Goal: Task Accomplishment & Management: Manage account settings

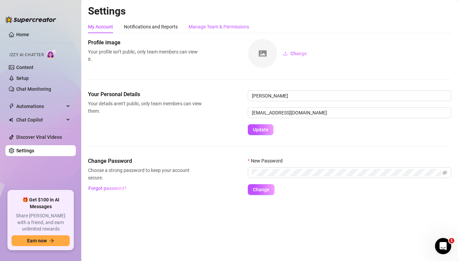
click at [207, 25] on div "Manage Team & Permissions" at bounding box center [219, 26] width 61 height 7
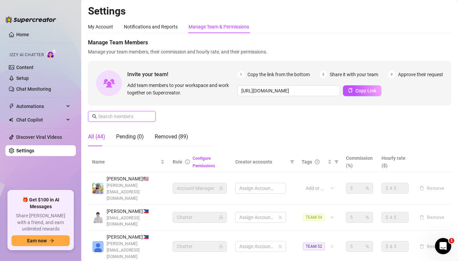
click at [131, 118] on input "text" at bounding box center [122, 116] width 48 height 7
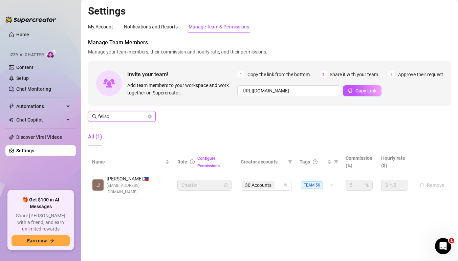
type input "felisc"
click at [266, 182] on span "30 Accounts" at bounding box center [258, 185] width 26 height 7
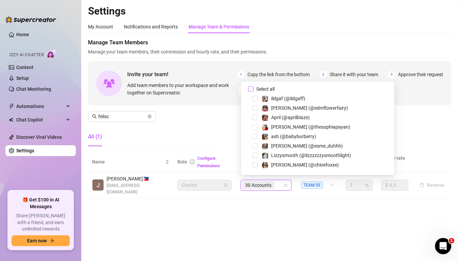
click at [250, 89] on input "Select all" at bounding box center [250, 88] width 5 height 5
checkbox input "false"
click at [263, 181] on div at bounding box center [262, 185] width 41 height 9
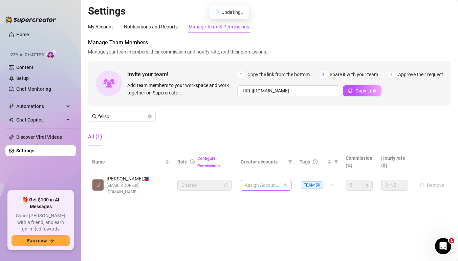
click at [263, 181] on div at bounding box center [262, 185] width 41 height 9
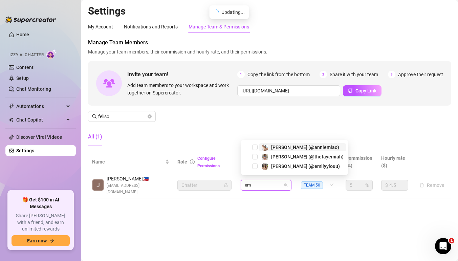
type input "emi"
click at [254, 166] on span "Select tree node" at bounding box center [254, 166] width 5 height 5
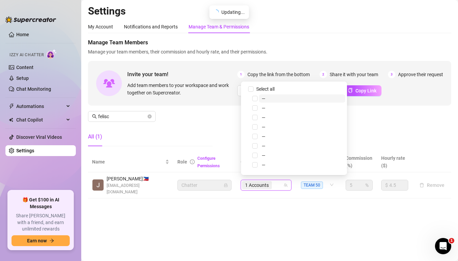
click at [275, 183] on div "1 Accounts" at bounding box center [262, 185] width 41 height 9
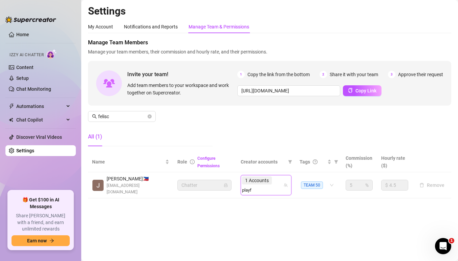
type input "playfu"
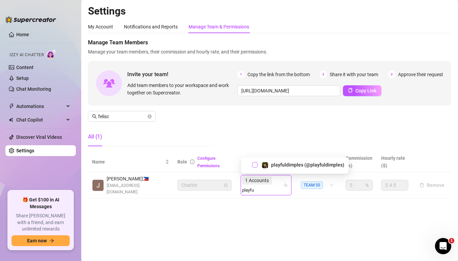
click at [256, 165] on span "Select tree node" at bounding box center [254, 164] width 5 height 5
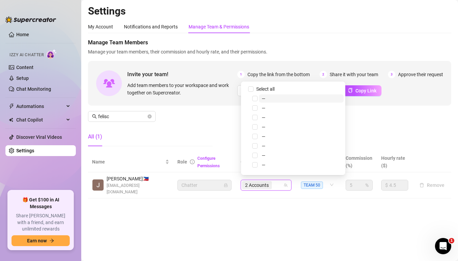
click at [277, 184] on div "2 Accounts" at bounding box center [262, 185] width 41 height 9
type input "north"
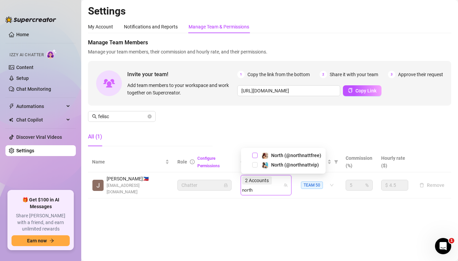
click at [255, 155] on span "Select tree node" at bounding box center [254, 155] width 5 height 5
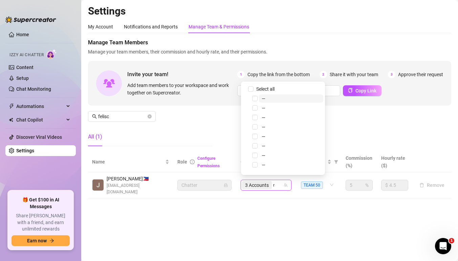
type input "north"
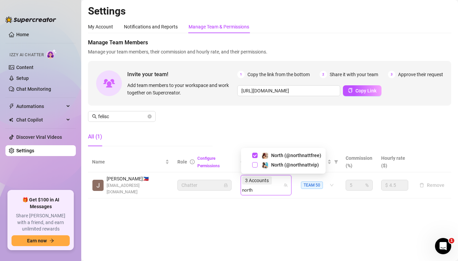
click at [254, 166] on span "Select tree node" at bounding box center [254, 164] width 5 height 5
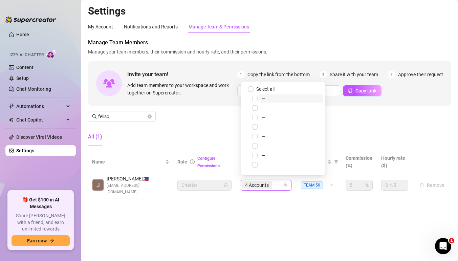
click at [271, 184] on span "4 Accounts" at bounding box center [257, 185] width 30 height 8
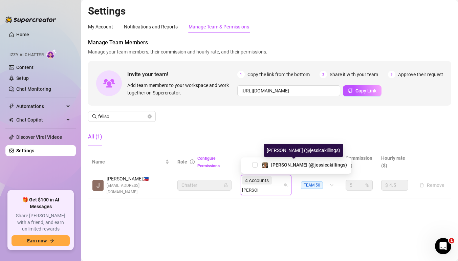
type input "[PERSON_NAME]"
click at [254, 161] on div "[PERSON_NAME] (@jessicakillings)" at bounding box center [296, 166] width 110 height 16
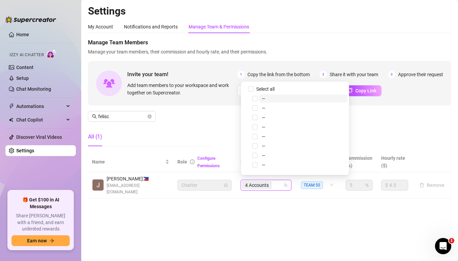
click at [277, 181] on div "4 Accounts" at bounding box center [262, 185] width 41 height 9
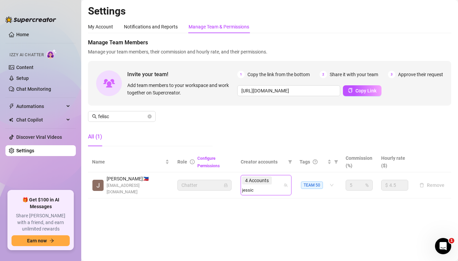
type input "[PERSON_NAME]"
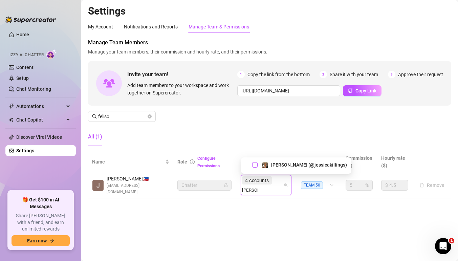
click at [254, 165] on span "Select tree node" at bounding box center [254, 164] width 5 height 5
click at [273, 183] on div "4 Accounts" at bounding box center [257, 180] width 31 height 9
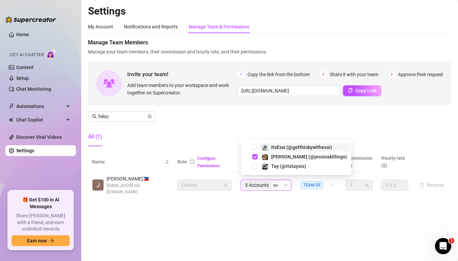
type input "suki"
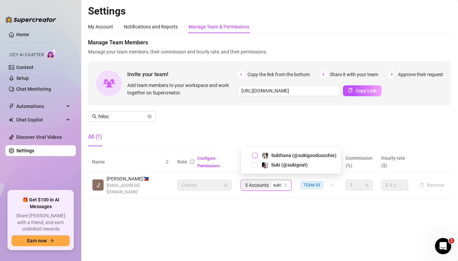
click at [257, 155] on span "Select tree node" at bounding box center [254, 155] width 5 height 5
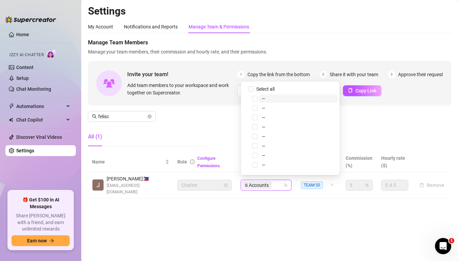
click at [280, 183] on div "6 Accounts" at bounding box center [262, 185] width 41 height 9
type input "suki"
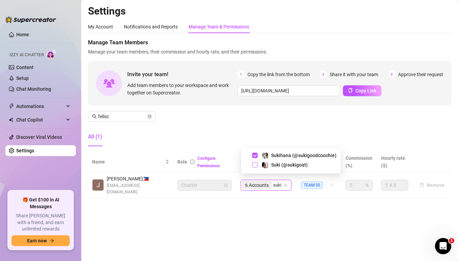
click at [255, 166] on span "Select tree node" at bounding box center [254, 164] width 5 height 5
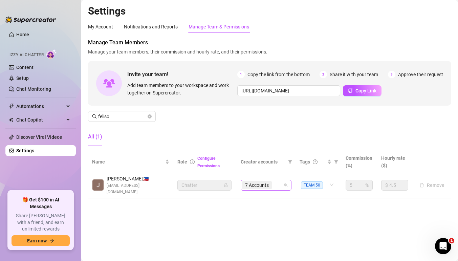
click at [280, 182] on div "7 Accounts" at bounding box center [262, 185] width 41 height 9
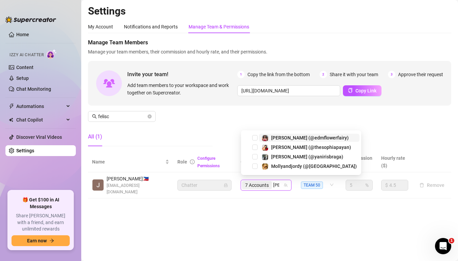
type input "[PERSON_NAME]"
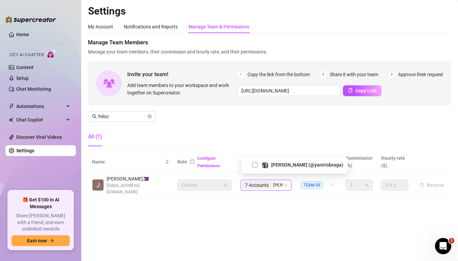
click at [254, 164] on span "Select tree node" at bounding box center [254, 164] width 5 height 5
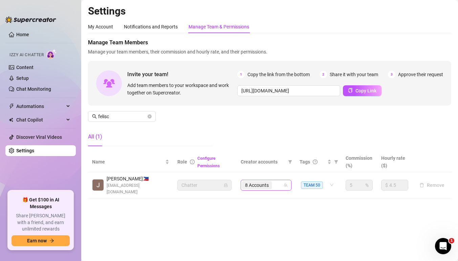
click at [276, 182] on div "8 Accounts" at bounding box center [262, 185] width 41 height 9
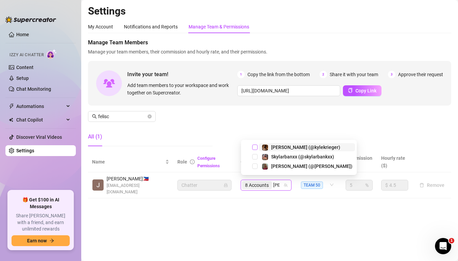
type input "kyli"
click at [254, 167] on span "Select tree node" at bounding box center [254, 166] width 5 height 5
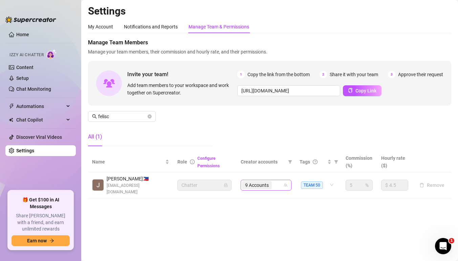
click at [281, 184] on div "9 Accounts" at bounding box center [262, 185] width 41 height 9
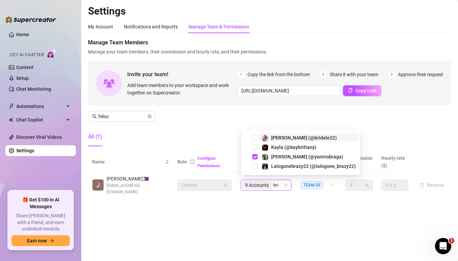
type input "brida"
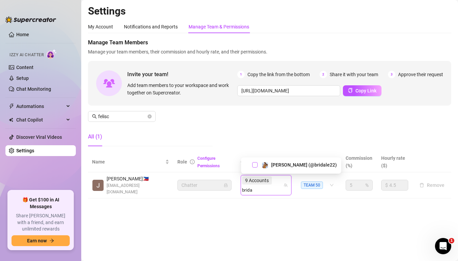
click at [256, 163] on span "Select tree node" at bounding box center [254, 164] width 5 height 5
click at [272, 183] on span "9 Accounts" at bounding box center [257, 180] width 30 height 8
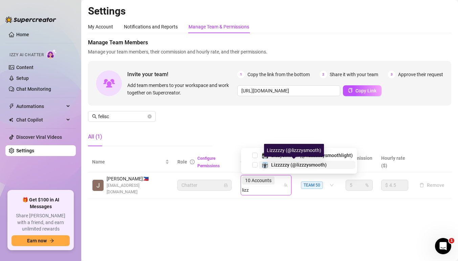
type input "lizz"
click at [285, 183] on icon "team" at bounding box center [286, 185] width 4 height 4
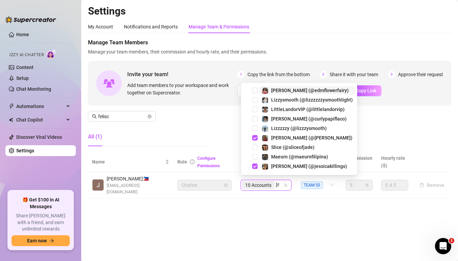
type input "lizz"
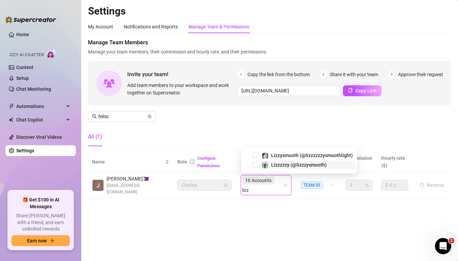
click at [259, 164] on span "Lizzzzzy (@lizzzysmooth)" at bounding box center [307, 165] width 97 height 8
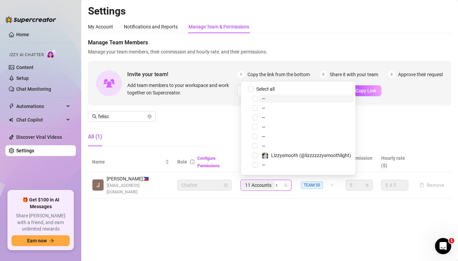
type input "celys"
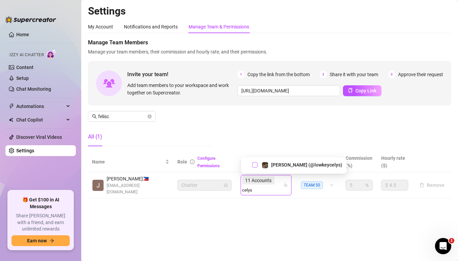
click at [256, 164] on span "Select tree node" at bounding box center [254, 164] width 5 height 5
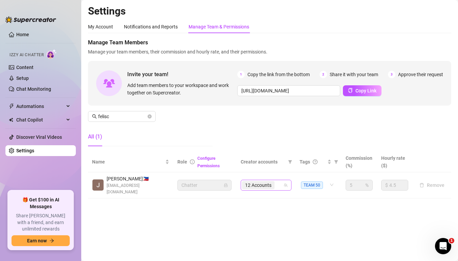
click at [281, 184] on div "12 Accounts" at bounding box center [262, 185] width 41 height 9
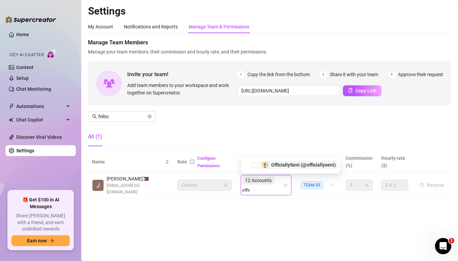
type input "offici"
click at [256, 164] on span "Select tree node" at bounding box center [254, 164] width 5 height 5
click at [279, 181] on div "12 Accounts offici" at bounding box center [262, 185] width 41 height 19
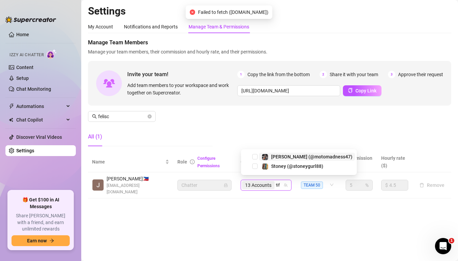
type input "tiff"
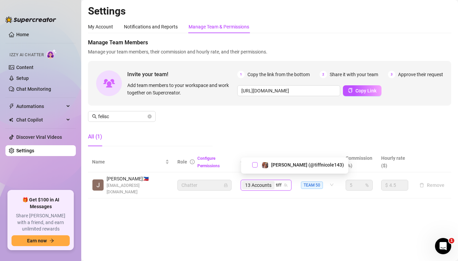
click at [257, 164] on span "Select tree node" at bounding box center [254, 164] width 5 height 5
click at [277, 183] on input "search" at bounding box center [279, 185] width 7 height 8
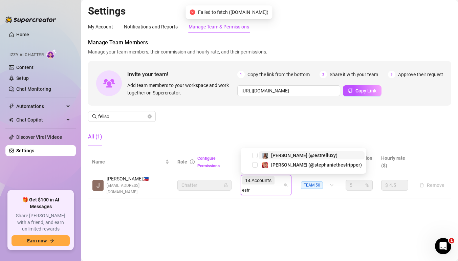
type input "estre"
click at [254, 166] on span "Select tree node" at bounding box center [254, 164] width 5 height 5
click at [282, 181] on div "14 Accounts estre" at bounding box center [262, 185] width 41 height 19
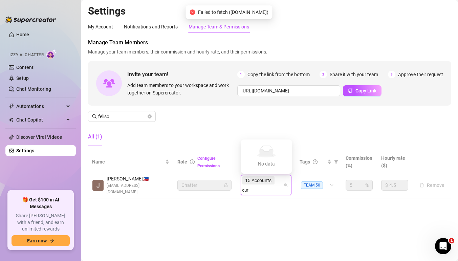
type input "curl"
click at [255, 162] on span "Select tree node" at bounding box center [254, 164] width 5 height 5
click at [278, 180] on div "15 Accounts curl" at bounding box center [262, 185] width 41 height 19
type input "[PERSON_NAME]"
click at [256, 165] on span "Select tree node" at bounding box center [254, 164] width 5 height 5
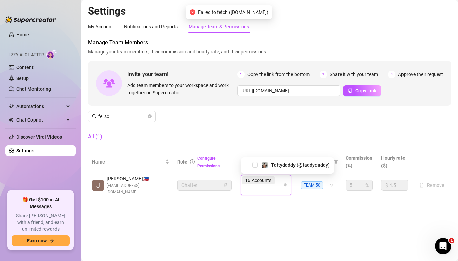
click at [253, 186] on input "search" at bounding box center [247, 190] width 11 height 8
type input "rebir"
click at [255, 164] on span "Select tree node" at bounding box center [254, 164] width 5 height 5
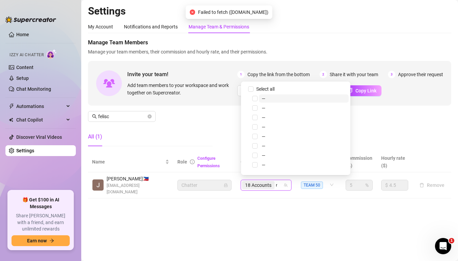
type input "mamic"
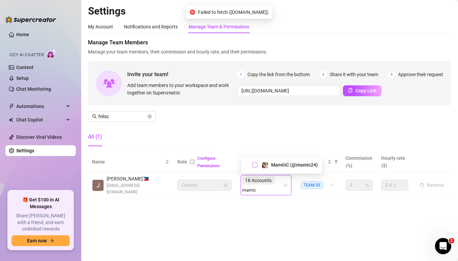
click at [256, 164] on span "Select tree node" at bounding box center [254, 164] width 5 height 5
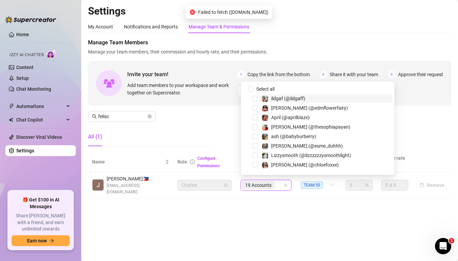
click at [279, 182] on div "19 Accounts" at bounding box center [262, 185] width 41 height 9
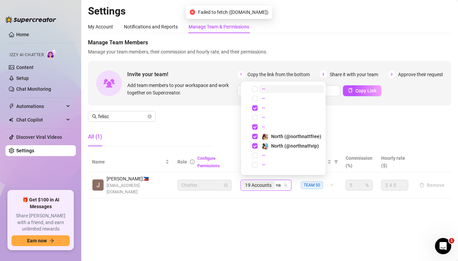
type input "n"
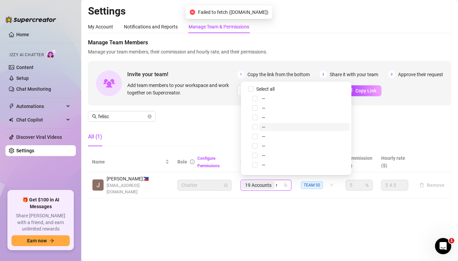
type input "mami"
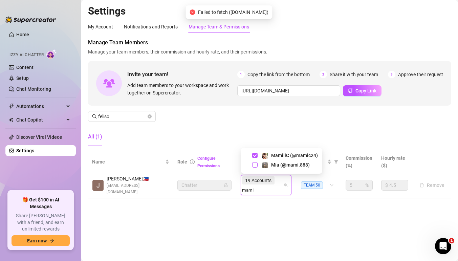
click at [253, 165] on span "Select tree node" at bounding box center [254, 164] width 5 height 5
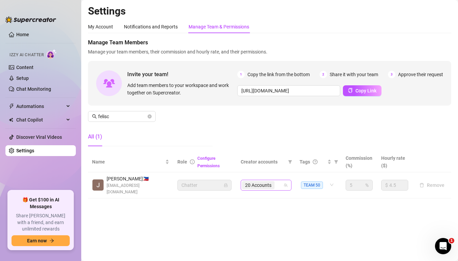
click at [280, 186] on div "20 Accounts" at bounding box center [262, 185] width 41 height 9
type input "[PERSON_NAME]"
click at [255, 190] on td "20 Accounts [PERSON_NAME]" at bounding box center [266, 185] width 59 height 26
click at [279, 182] on div "20 Accounts" at bounding box center [262, 185] width 41 height 9
type input "u"
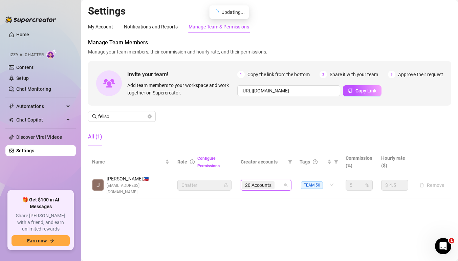
click at [279, 183] on div "20 Accounts" at bounding box center [262, 185] width 41 height 9
type input "[PERSON_NAME]"
click at [279, 183] on div "20 Accounts" at bounding box center [262, 185] width 41 height 9
click at [279, 182] on div "20 Accounts" at bounding box center [262, 185] width 41 height 9
type input "[DATE]"
